Goal: Check status: Check status

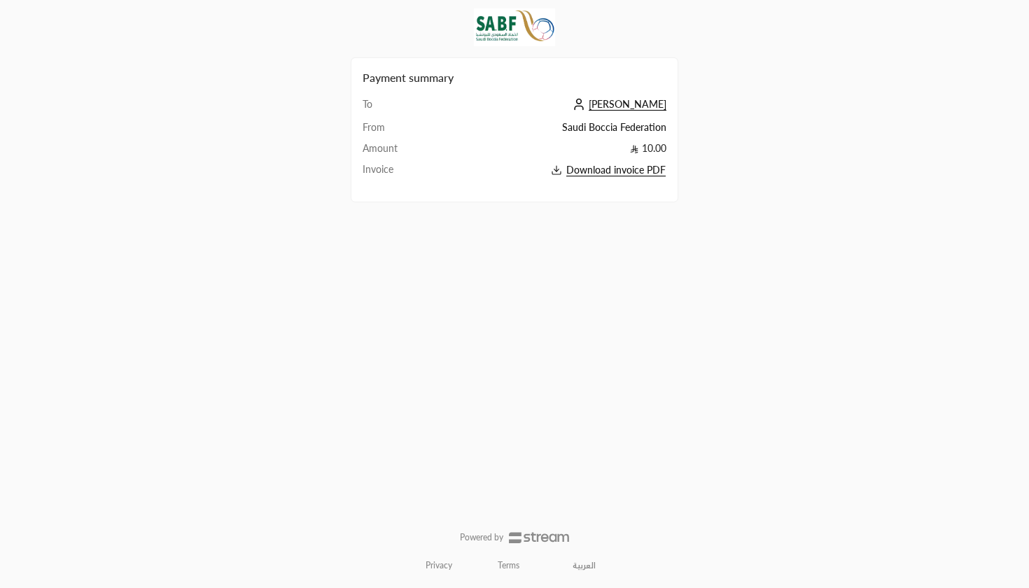
click at [656, 107] on span "[PERSON_NAME]" at bounding box center [628, 104] width 78 height 13
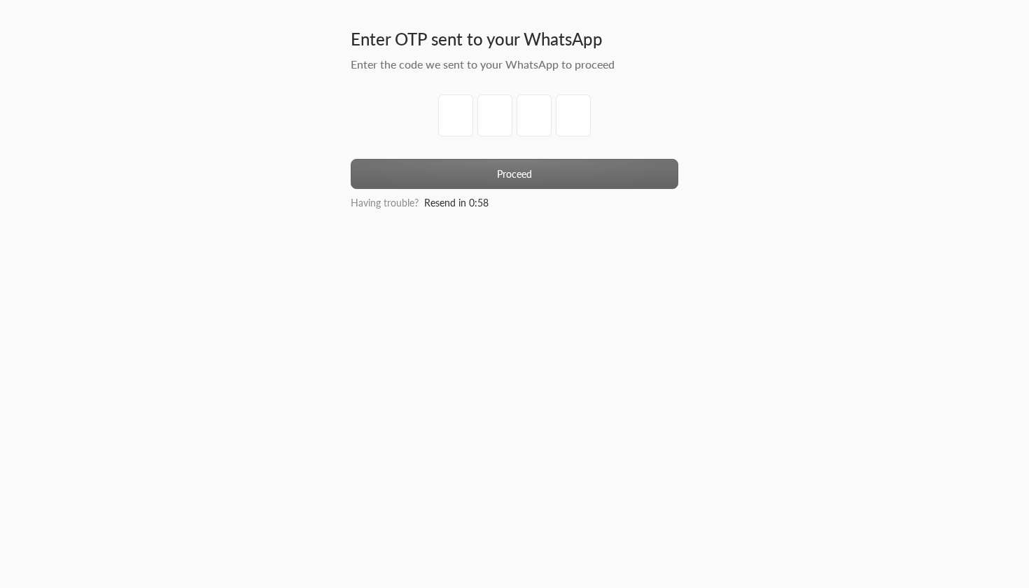
click at [446, 108] on input "tel" at bounding box center [455, 116] width 35 height 42
type input "9"
type input "6"
type input "7"
type input "4"
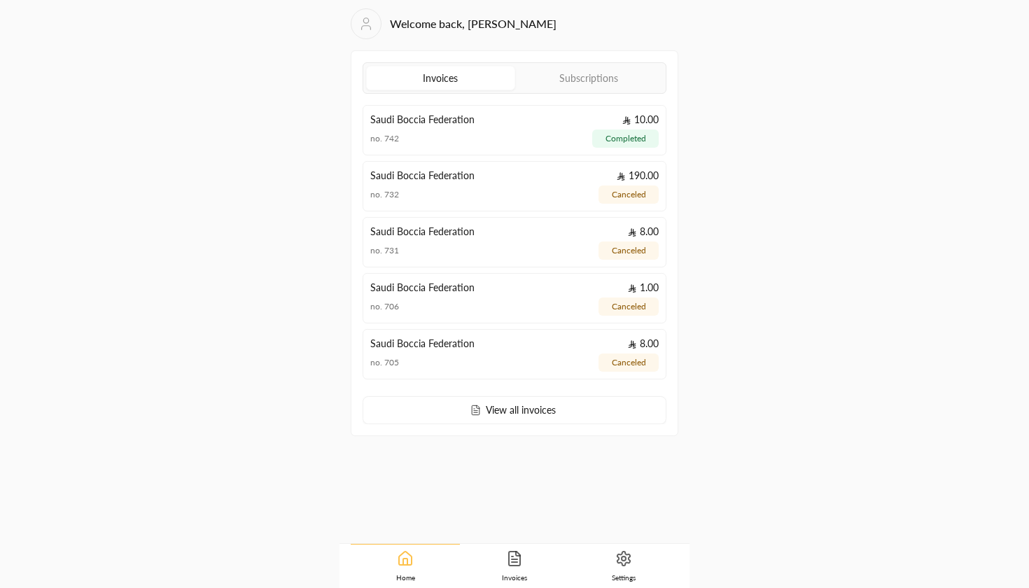
click at [599, 81] on link "Subscriptions" at bounding box center [589, 78] width 148 height 23
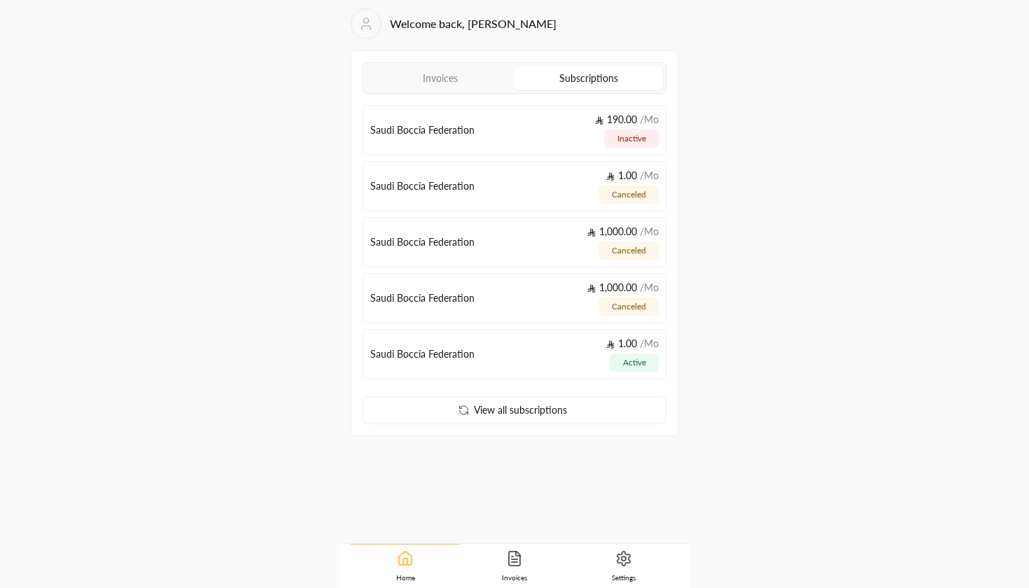
click at [450, 71] on link "Invoices" at bounding box center [440, 78] width 148 height 23
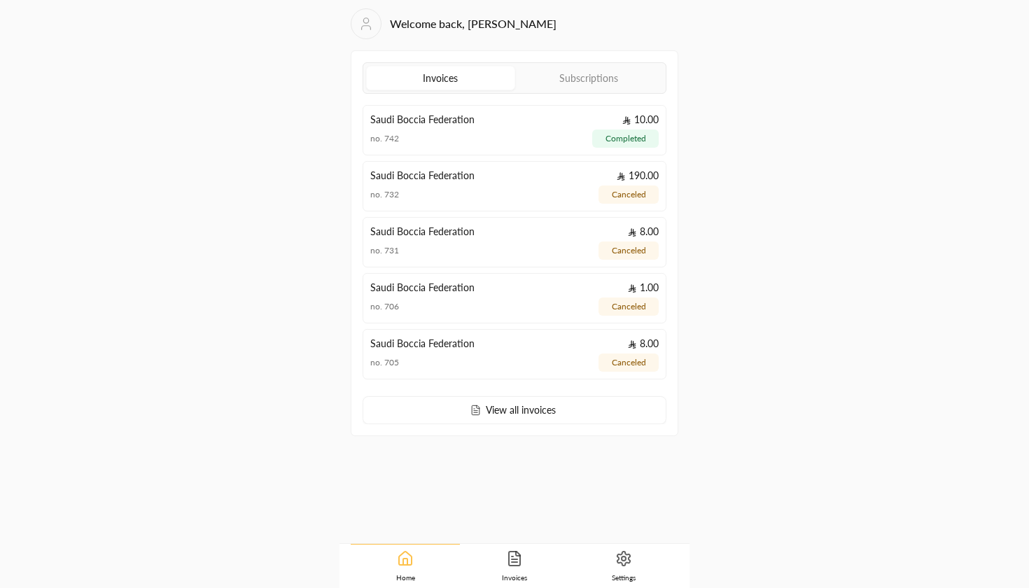
click at [594, 76] on link "Subscriptions" at bounding box center [589, 78] width 148 height 23
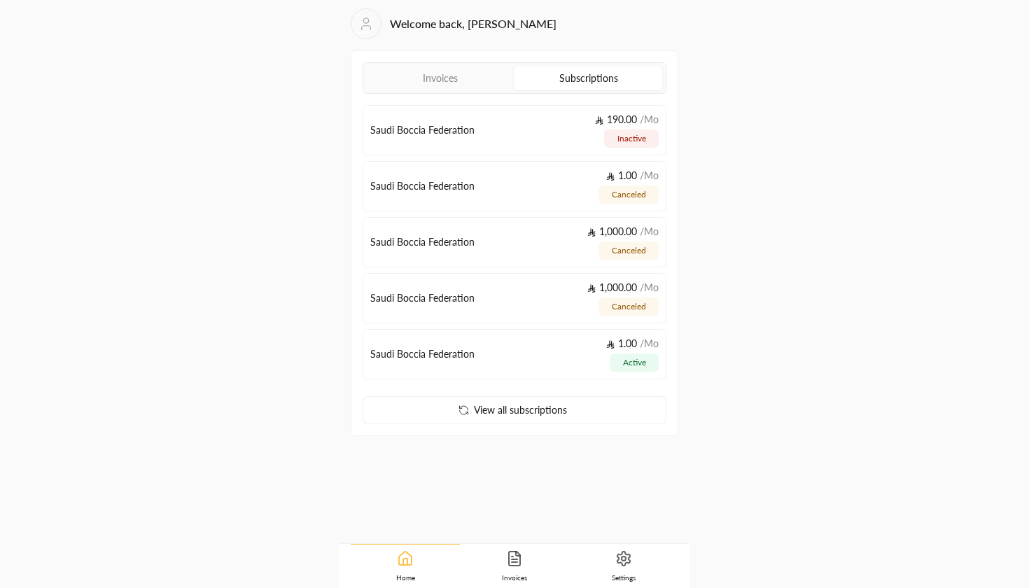
click at [466, 70] on link "Invoices" at bounding box center [440, 78] width 148 height 23
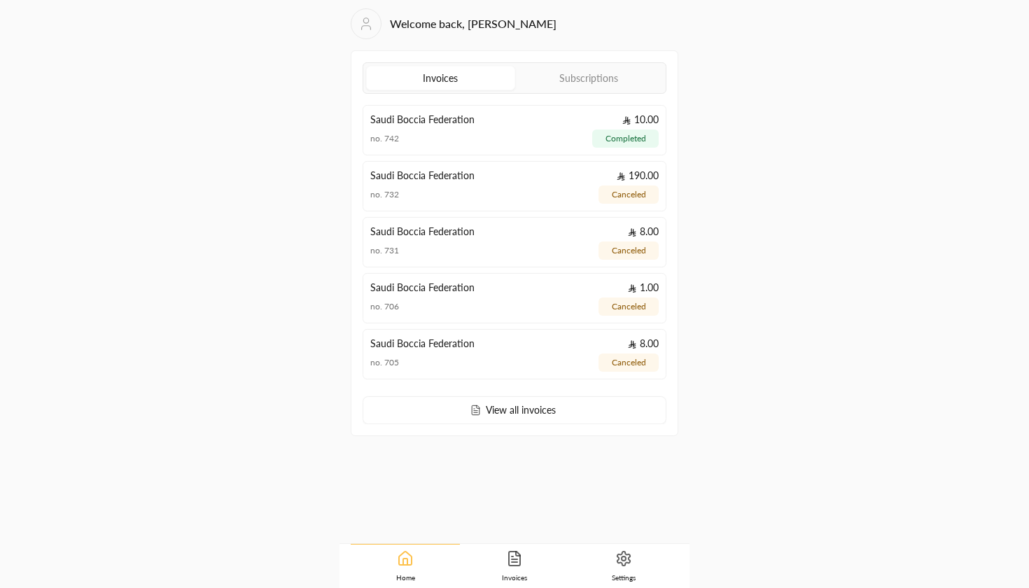
click at [517, 550] on icon at bounding box center [514, 558] width 17 height 17
